Goal: Check status

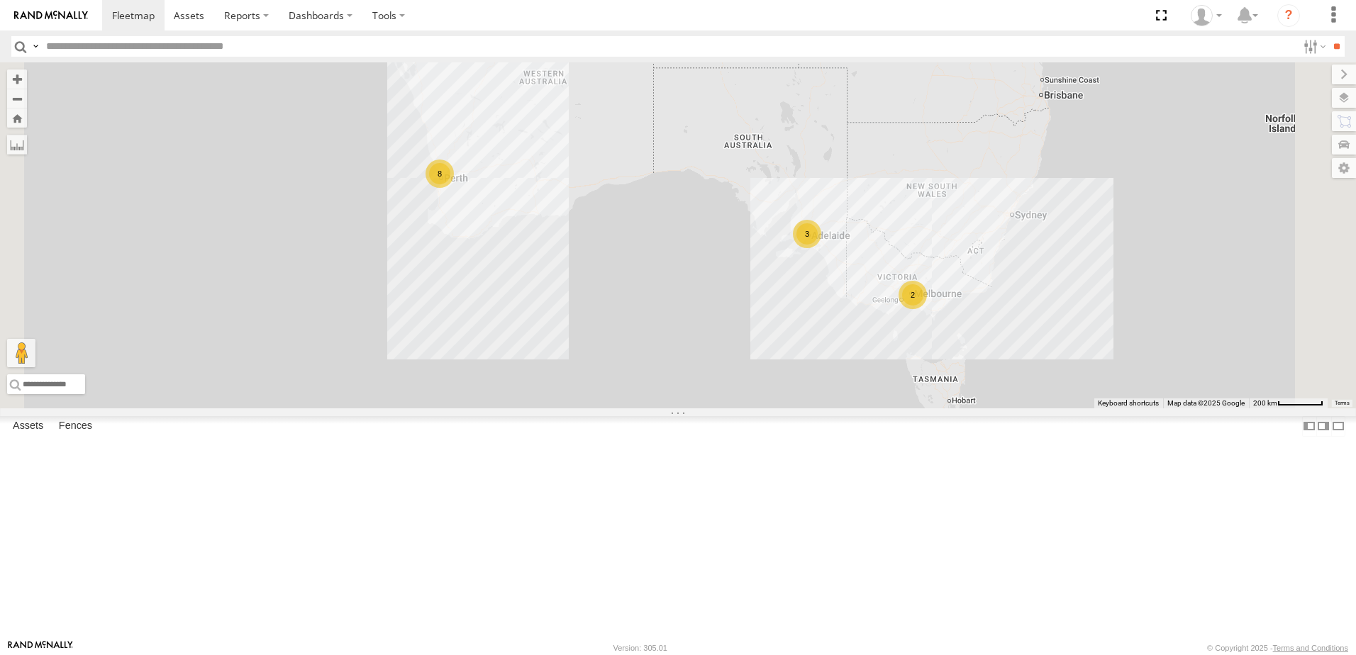
click at [0, 0] on div at bounding box center [0, 0] width 0 height 0
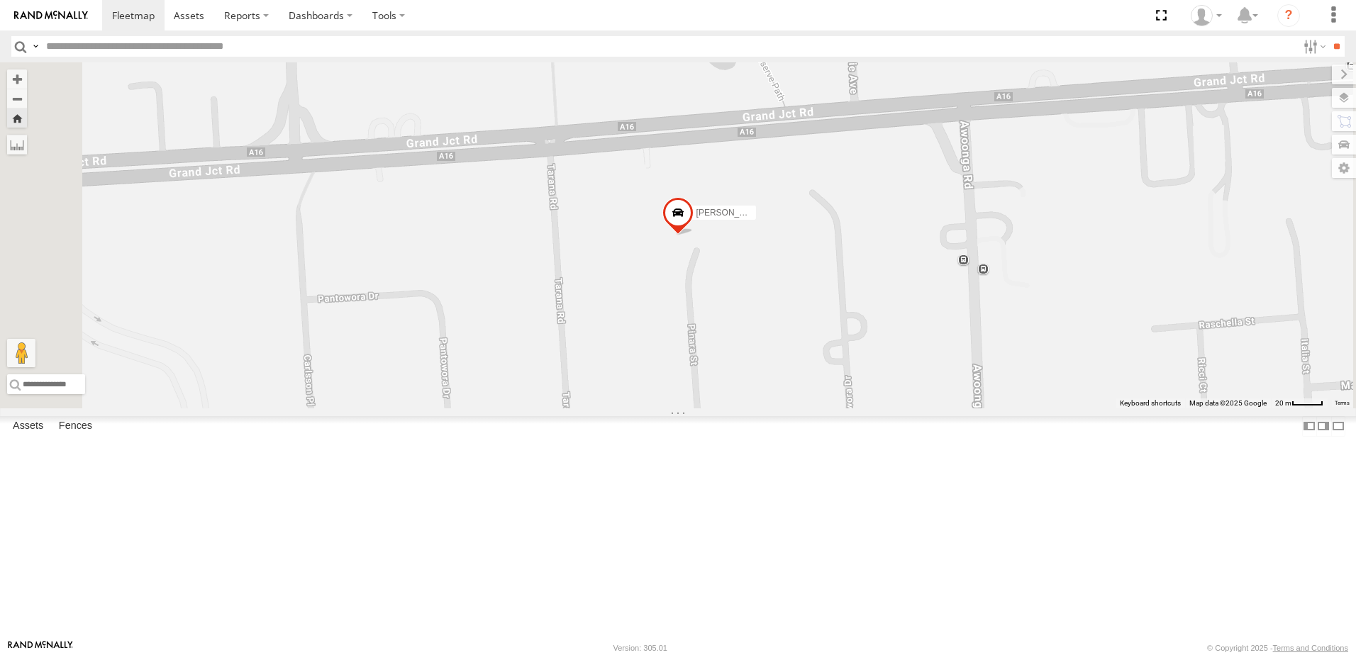
click at [694, 236] on span at bounding box center [678, 217] width 31 height 38
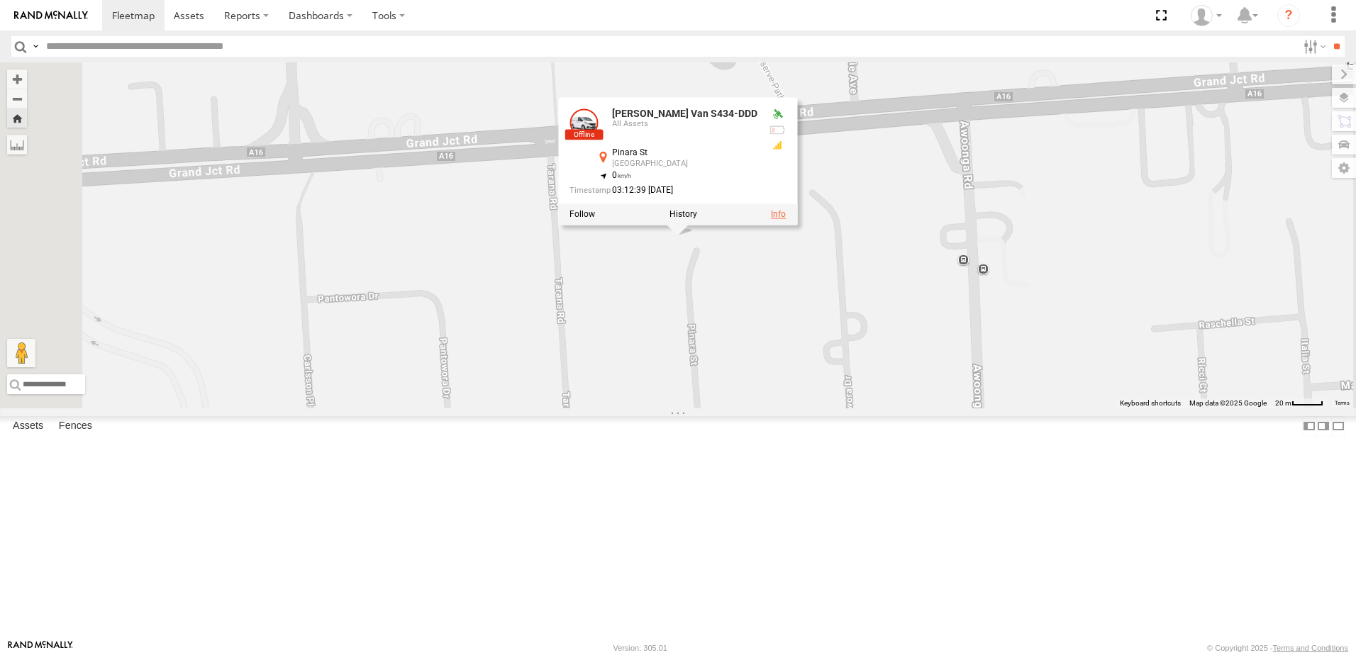
click at [786, 220] on link at bounding box center [778, 215] width 15 height 10
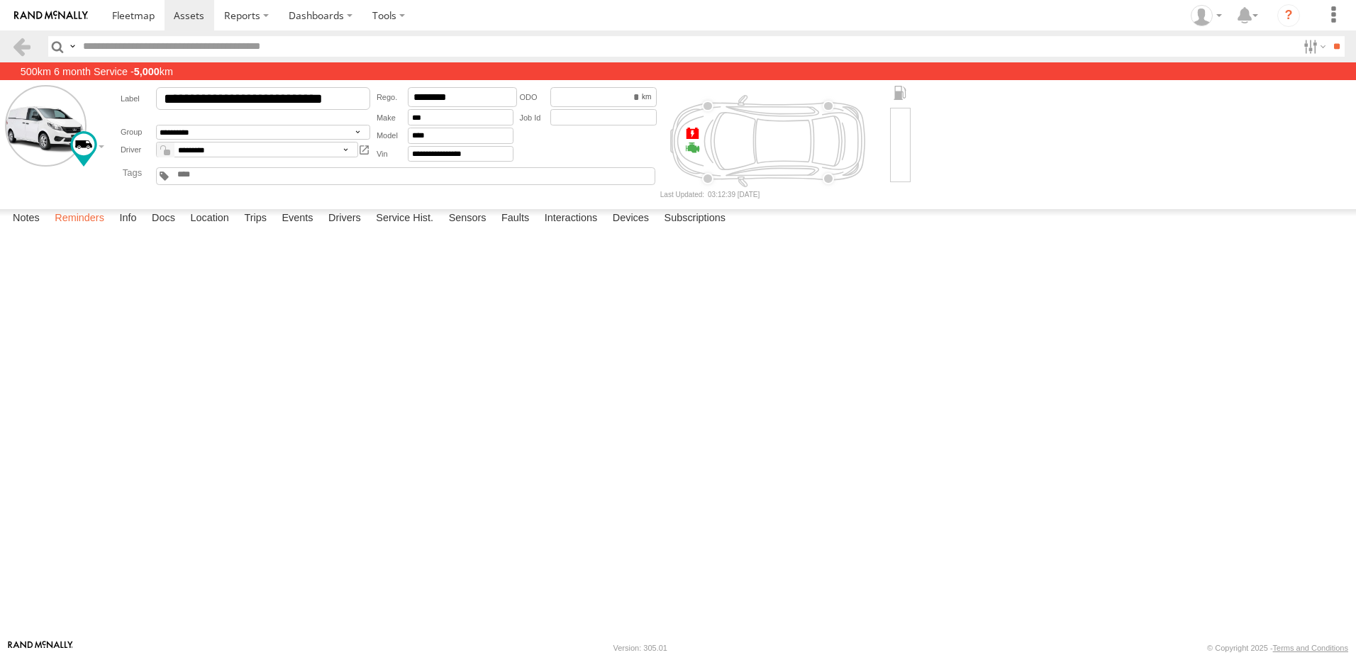
click at [83, 229] on label "Reminders" at bounding box center [80, 219] width 64 height 20
click at [0, 0] on div "Asset/Device Odometer 500km 6 month Service 4,000 4,900 5,000 Kayla Braithwaite…" at bounding box center [0, 0] width 0 height 0
